Goal: Transaction & Acquisition: Book appointment/travel/reservation

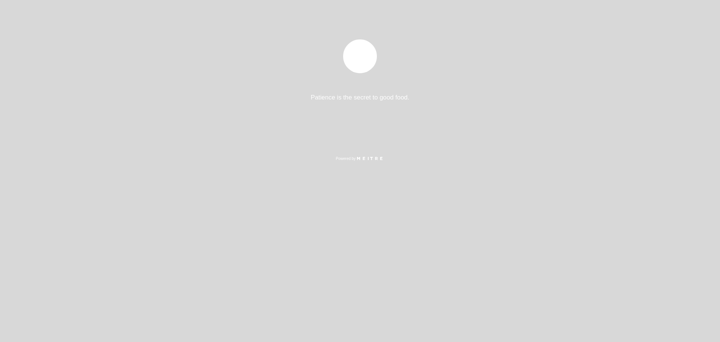
select select "pt"
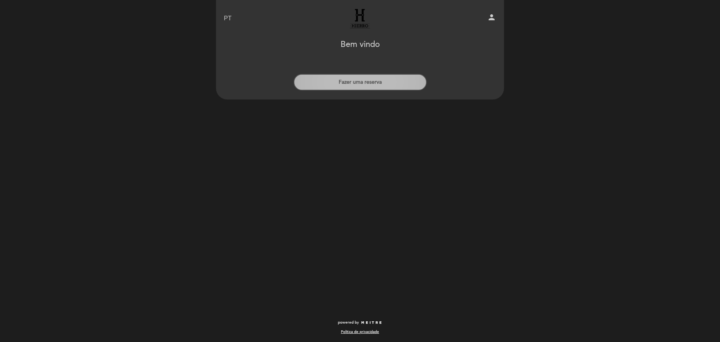
click at [351, 84] on button "Fazer uma reserva" at bounding box center [360, 82] width 133 height 17
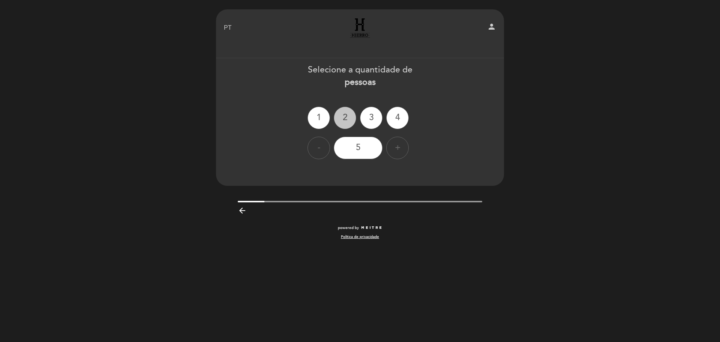
click at [345, 120] on div "2" at bounding box center [345, 118] width 23 height 23
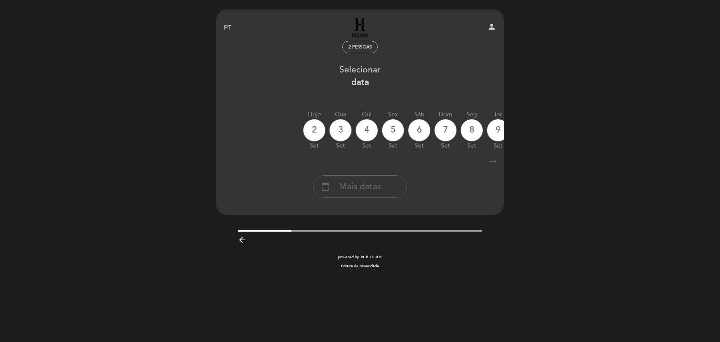
click at [492, 161] on icon "arrow_right_alt" at bounding box center [493, 161] width 11 height 16
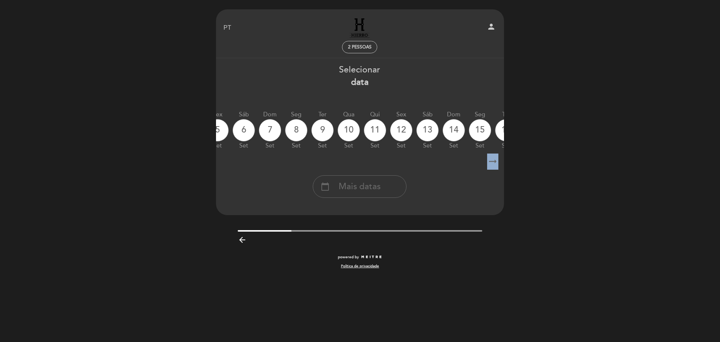
click at [492, 161] on icon "arrow_right_alt" at bounding box center [492, 161] width 11 height 16
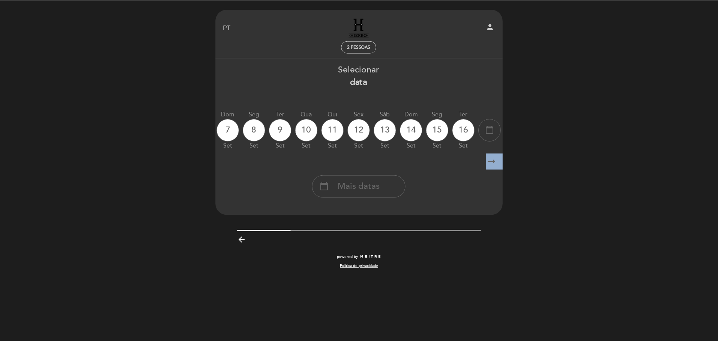
scroll to position [0, 219]
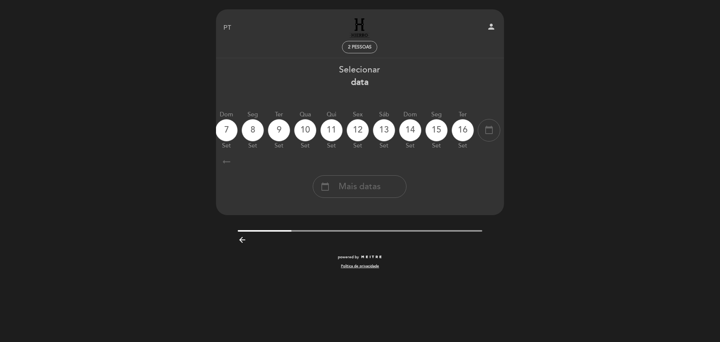
click at [492, 161] on icon "arrow_right_alt" at bounding box center [492, 161] width 11 height 16
click at [361, 186] on span "Mais datas" at bounding box center [360, 186] width 42 height 12
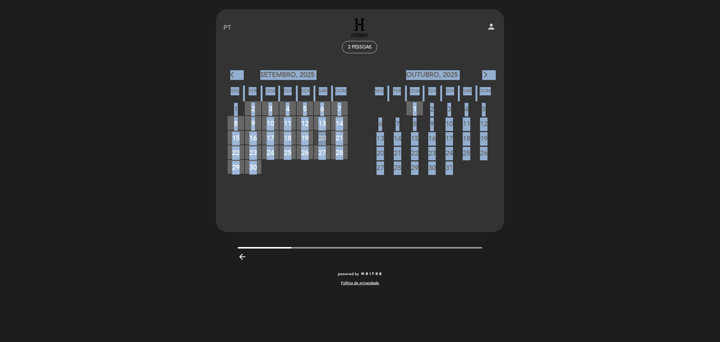
click at [322, 137] on span "20 RESERVAS DISPONÍVEIS" at bounding box center [322, 138] width 17 height 14
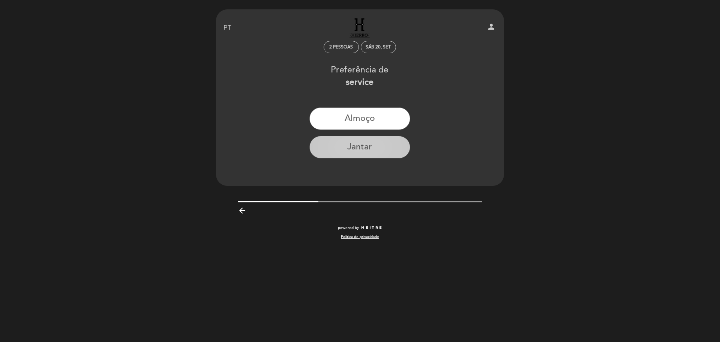
click at [352, 142] on button "Jantar" at bounding box center [359, 147] width 101 height 23
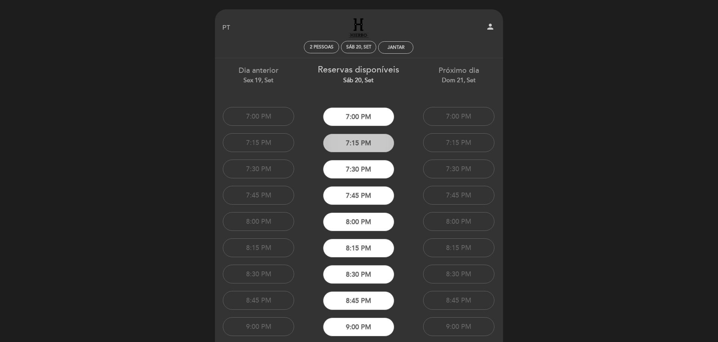
click at [363, 140] on button "7:15 PM" at bounding box center [358, 143] width 71 height 19
